Goal: Information Seeking & Learning: Learn about a topic

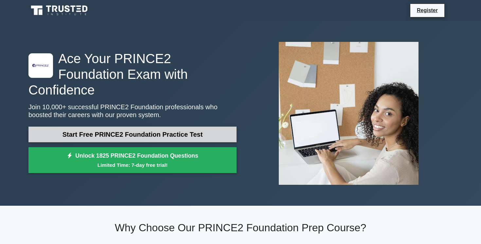
click at [139, 127] on link "Start Free PRINCE2 Foundation Practice Test" at bounding box center [132, 135] width 208 height 16
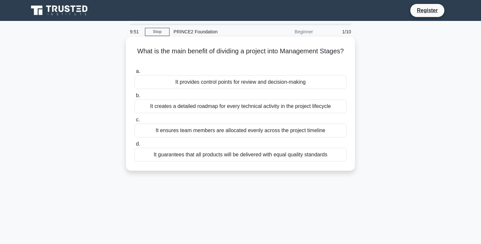
click at [205, 81] on div "It provides control points for review and decision-making" at bounding box center [241, 82] width 212 height 14
click at [135, 74] on input "a. It provides control points for review and decision-making" at bounding box center [135, 71] width 0 height 4
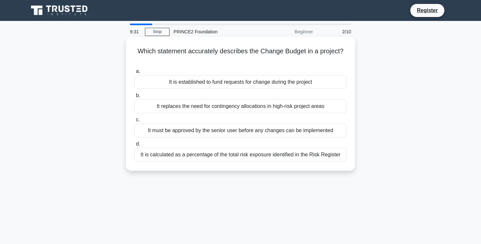
click at [194, 82] on div "It is established to fund requests for change during the project" at bounding box center [241, 82] width 212 height 14
click at [135, 74] on input "a. It is established to fund requests for change during the project" at bounding box center [135, 71] width 0 height 4
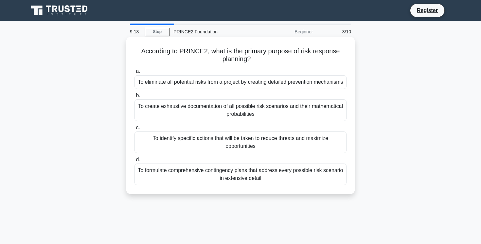
click at [187, 142] on div "To identify specific actions that will be taken to reduce threats and maximize …" at bounding box center [241, 143] width 212 height 22
click at [135, 130] on input "c. To identify specific actions that will be taken to reduce threats and maximi…" at bounding box center [135, 128] width 0 height 4
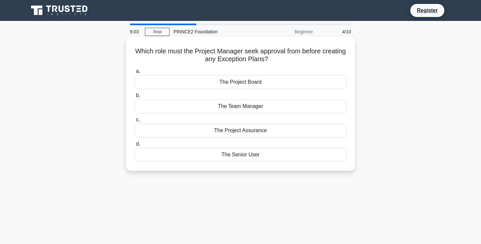
click at [180, 85] on div "The Project Board" at bounding box center [241, 82] width 212 height 14
click at [135, 74] on input "a. The Project Board" at bounding box center [135, 71] width 0 height 4
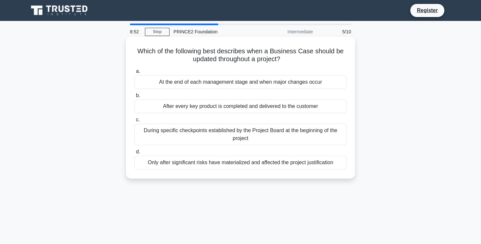
click at [154, 85] on div "At the end of each management stage and when major changes occur" at bounding box center [241, 82] width 212 height 14
click at [135, 74] on input "a. At the end of each management stage and when major changes occur" at bounding box center [135, 71] width 0 height 4
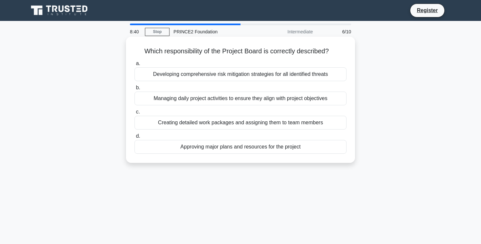
click at [186, 148] on div "Approving major plans and resources for the project" at bounding box center [241, 147] width 212 height 14
click at [135, 139] on input "d. Approving major plans and resources for the project" at bounding box center [135, 136] width 0 height 4
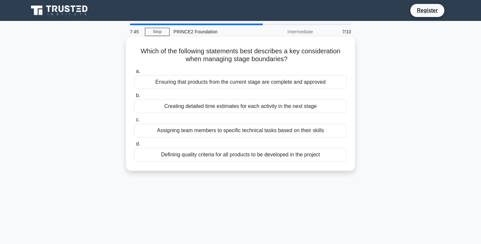
click at [306, 82] on div "Ensuring that products from the current stage are complete and approved" at bounding box center [241, 82] width 212 height 14
click at [135, 74] on input "a. Ensuring that products from the current stage are complete and approved" at bounding box center [135, 71] width 0 height 4
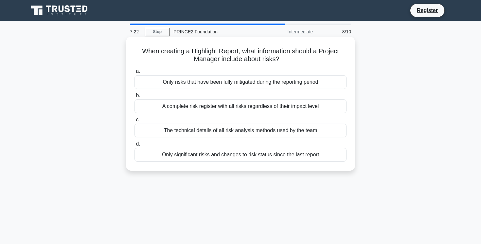
click at [298, 156] on div "Only significant risks and changes to risk status since the last report" at bounding box center [241, 155] width 212 height 14
click at [135, 146] on input "d. Only significant risks and changes to risk status since the last report" at bounding box center [135, 144] width 0 height 4
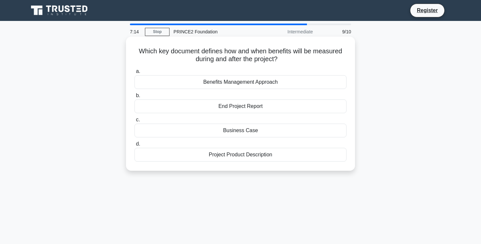
click at [287, 82] on div "Benefits Management Approach" at bounding box center [241, 82] width 212 height 14
click at [135, 74] on input "a. Benefits Management Approach" at bounding box center [135, 71] width 0 height 4
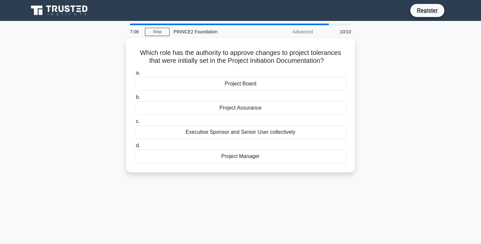
click at [287, 82] on div "Project Board" at bounding box center [241, 84] width 212 height 14
click at [135, 75] on input "a. Project Board" at bounding box center [135, 73] width 0 height 4
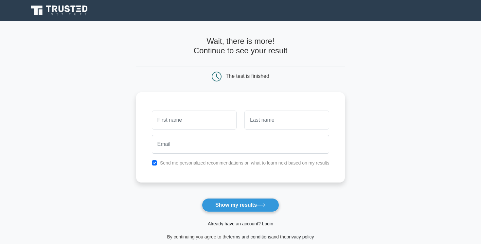
click at [129, 162] on main "Wait, there is more! Continue to see your result The test is finished and the" at bounding box center [240, 139] width 481 height 236
click at [181, 119] on input "text" at bounding box center [194, 118] width 85 height 19
type input "[PERSON_NAME]"
type input "Gregoire"
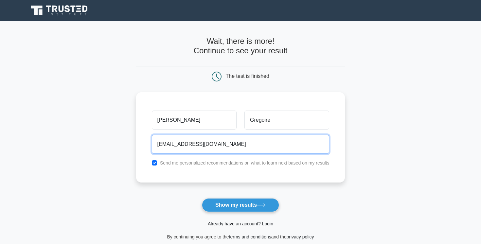
drag, startPoint x: 190, startPoint y: 143, endPoint x: 133, endPoint y: 142, distance: 56.7
click at [133, 142] on main "Wait, there is more! Continue to see your result The test is finished Cherie" at bounding box center [240, 139] width 481 height 236
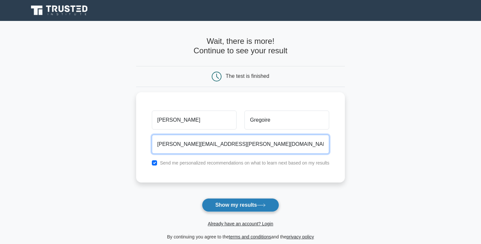
type input "cherie.b.gregoire@gmail.com"
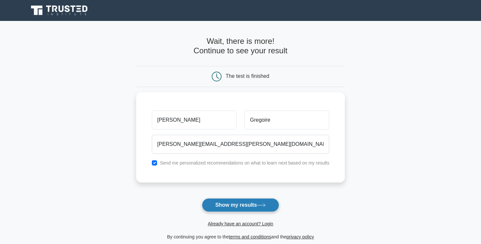
click at [221, 203] on button "Show my results" at bounding box center [240, 205] width 77 height 14
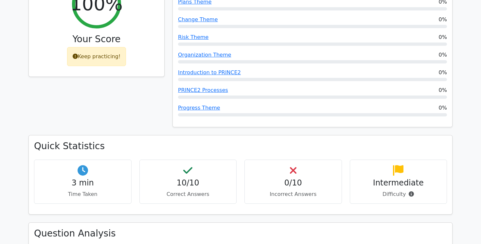
scroll to position [245, 0]
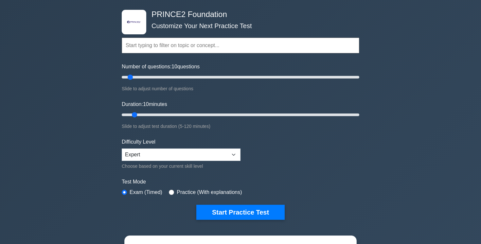
scroll to position [28, 0]
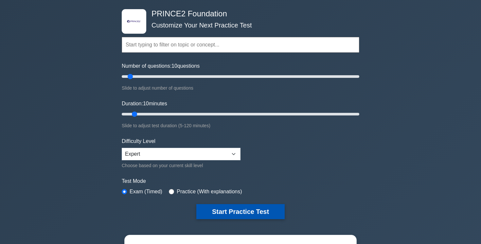
click at [230, 212] on button "Start Practice Test" at bounding box center [241, 211] width 88 height 15
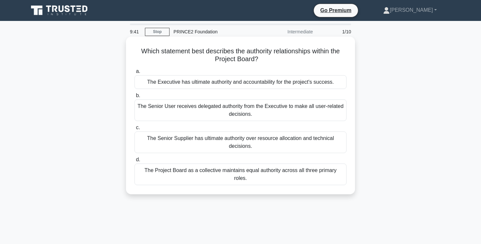
click at [228, 84] on div "The Executive has ultimate authority and accountability for the project's succe…" at bounding box center [241, 82] width 212 height 14
click at [135, 74] on input "a. The Executive has ultimate authority and accountability for the project's su…" at bounding box center [135, 71] width 0 height 4
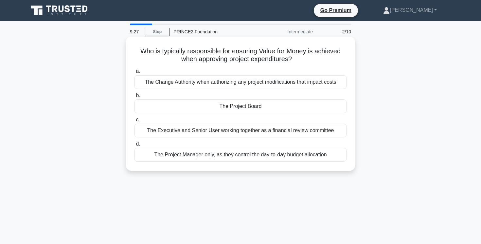
click at [253, 105] on div "The Project Board" at bounding box center [241, 107] width 212 height 14
click at [135, 98] on input "b. The Project Board" at bounding box center [135, 96] width 0 height 4
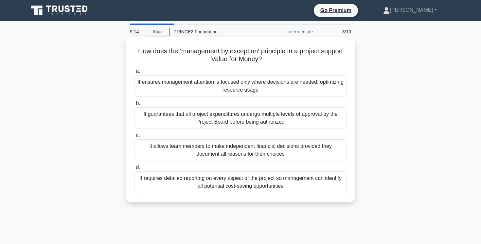
click at [277, 89] on div "It ensures management attention is focused only where decisions are needed, opt…" at bounding box center [241, 86] width 212 height 22
click at [135, 74] on input "a. It ensures management attention is focused only where decisions are needed, …" at bounding box center [135, 71] width 0 height 4
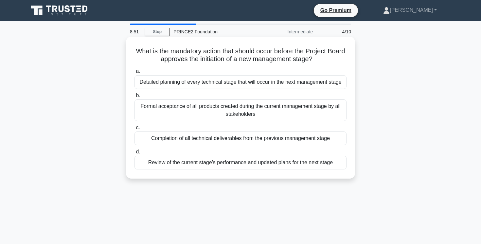
click at [281, 162] on div "Review of the current stage's performance and updated plans for the next stage" at bounding box center [241, 163] width 212 height 14
click at [135, 154] on input "d. Review of the current stage's performance and updated plans for the next sta…" at bounding box center [135, 152] width 0 height 4
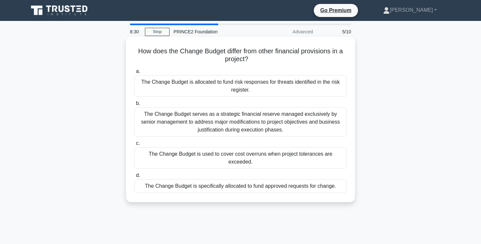
click at [272, 187] on div "The Change Budget is specifically allocated to fund approved requests for chang…" at bounding box center [241, 186] width 212 height 14
click at [135, 178] on input "d. The Change Budget is specifically allocated to fund approved requests for ch…" at bounding box center [135, 176] width 0 height 4
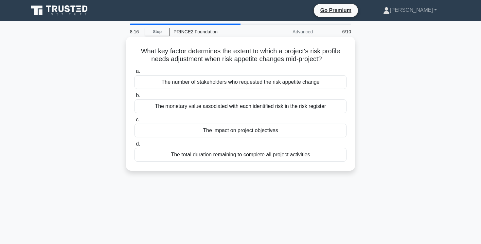
click at [282, 130] on div "The impact on project objectives" at bounding box center [241, 131] width 212 height 14
click at [135, 122] on input "c. The impact on project objectives" at bounding box center [135, 120] width 0 height 4
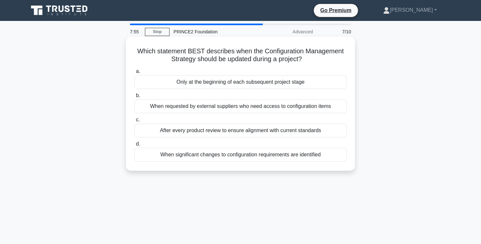
click at [290, 158] on div "When significant changes to configuration requirements are identified" at bounding box center [241, 155] width 212 height 14
click at [135, 146] on input "d. When significant changes to configuration requirements are identified" at bounding box center [135, 144] width 0 height 4
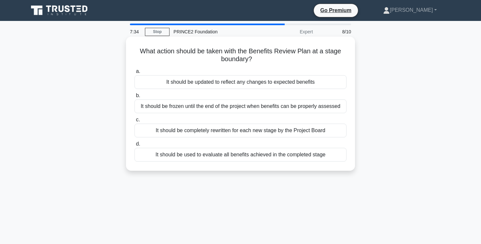
click at [289, 82] on div "It should be updated to reflect any changes to expected benefits" at bounding box center [241, 82] width 212 height 14
click at [135, 74] on input "a. It should be updated to reflect any changes to expected benefits" at bounding box center [135, 71] width 0 height 4
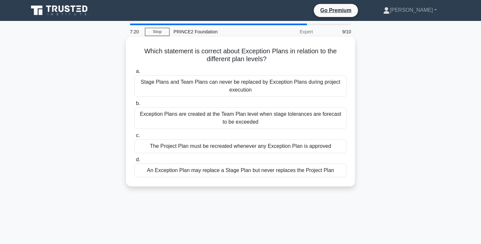
click at [269, 174] on div "An Exception Plan may replace a Stage Plan but never replaces the Project Plan" at bounding box center [241, 171] width 212 height 14
click at [135, 162] on input "d. An Exception Plan may replace a Stage Plan but never replaces the Project Pl…" at bounding box center [135, 160] width 0 height 4
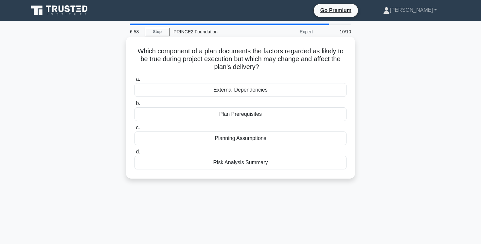
click at [272, 89] on div "External Dependencies" at bounding box center [241, 90] width 212 height 14
click at [135, 82] on input "a. External Dependencies" at bounding box center [135, 79] width 0 height 4
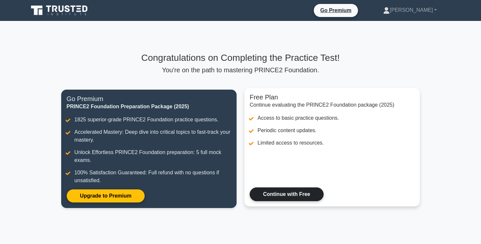
click at [275, 195] on link "Continue with Free" at bounding box center [287, 195] width 74 height 14
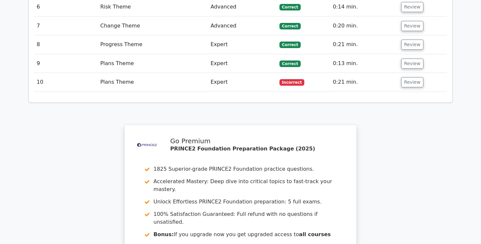
scroll to position [943, 0]
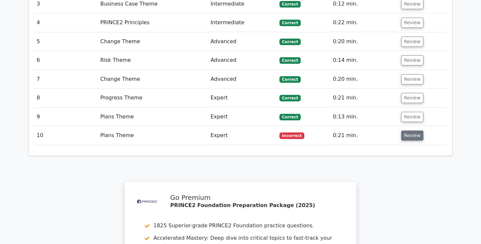
click at [408, 131] on button "Review" at bounding box center [413, 136] width 22 height 10
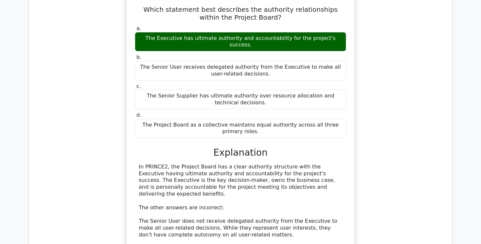
scroll to position [569, 0]
